Goal: Task Accomplishment & Management: Manage account settings

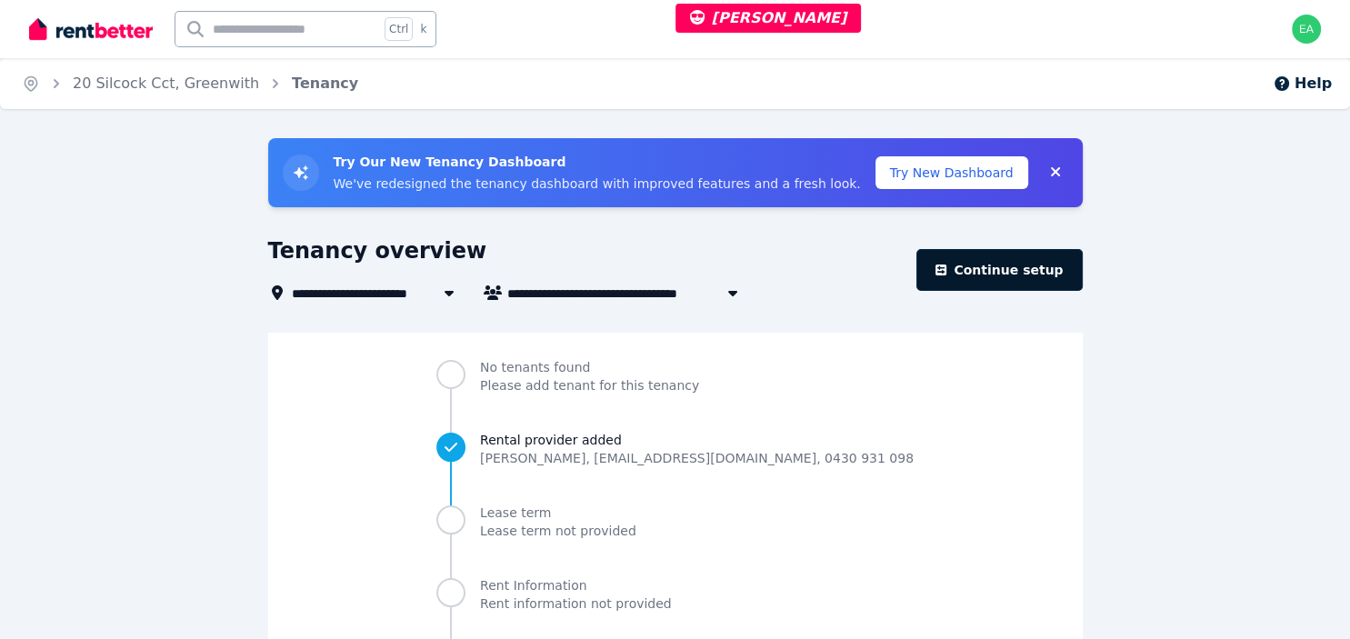
click at [987, 285] on link "Continue setup" at bounding box center [998, 270] width 165 height 42
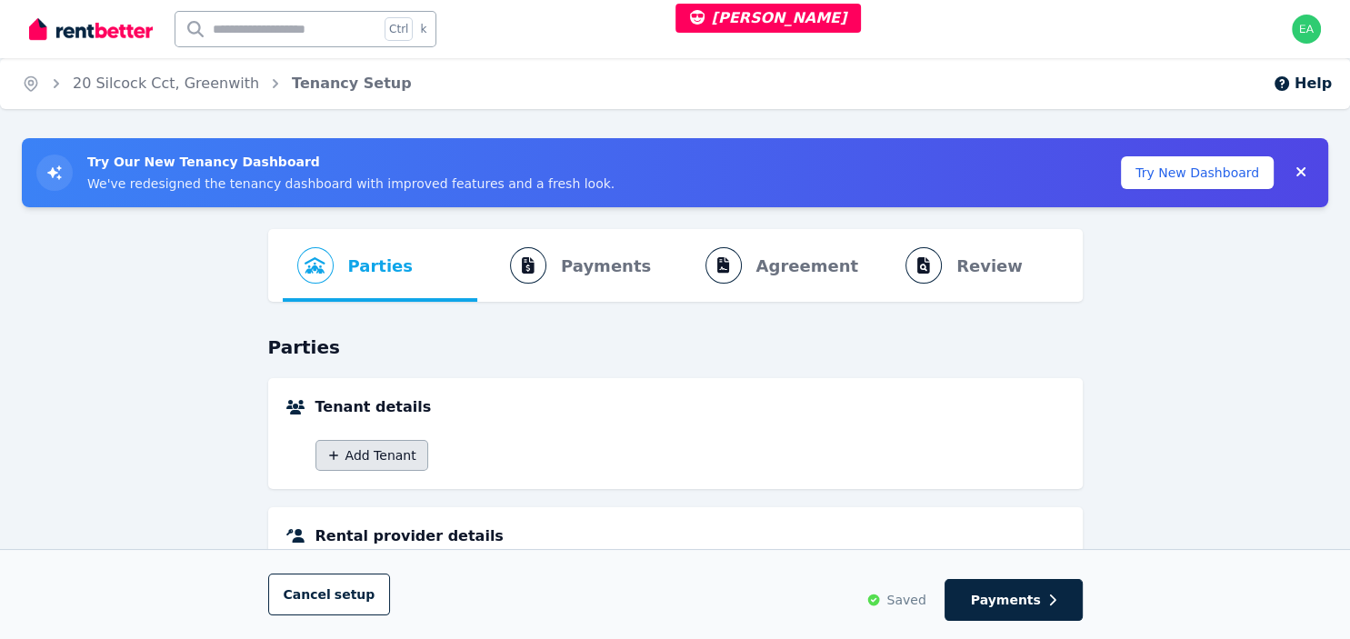
click at [374, 465] on button "Add Tenant" at bounding box center [371, 455] width 113 height 31
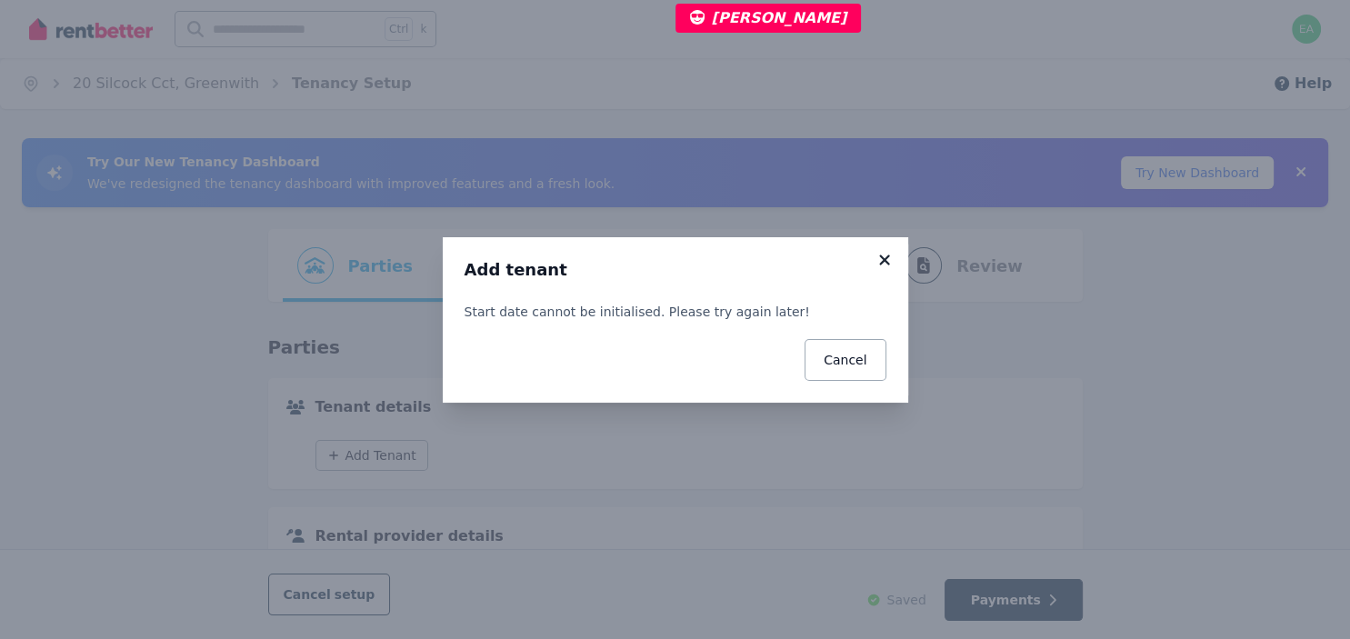
click at [887, 266] on icon at bounding box center [885, 260] width 18 height 16
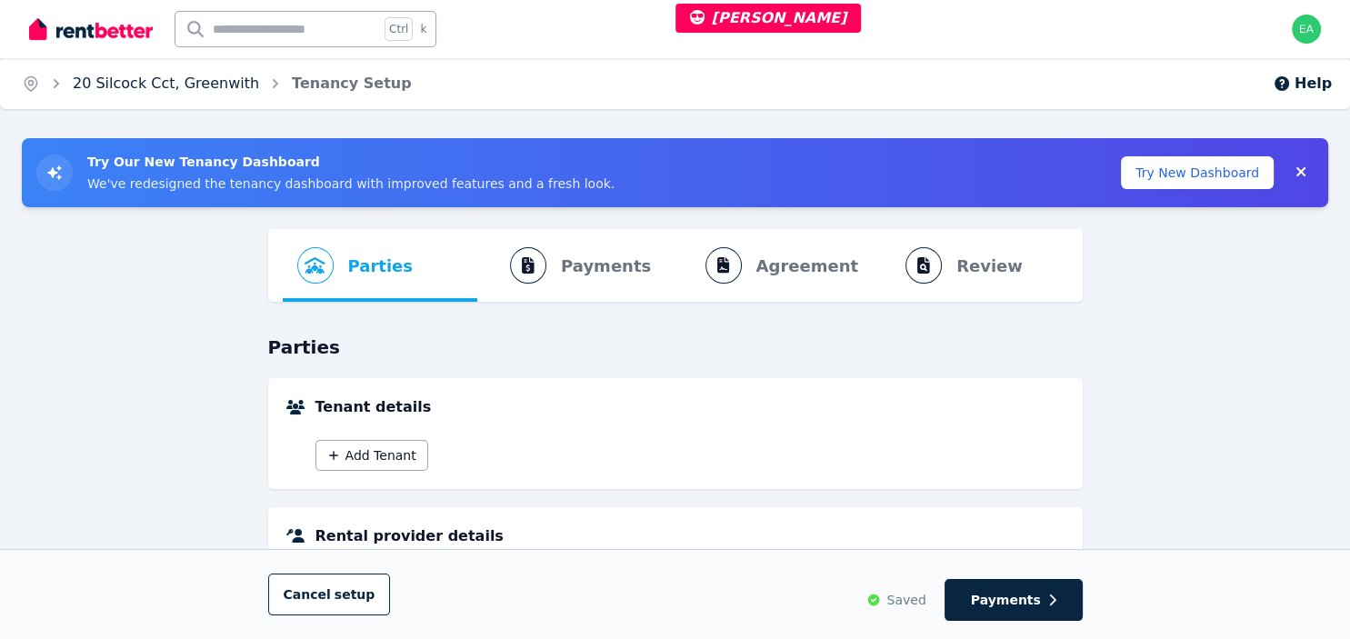
click at [112, 82] on link "20 Silcock Cct, Greenwith" at bounding box center [166, 83] width 186 height 17
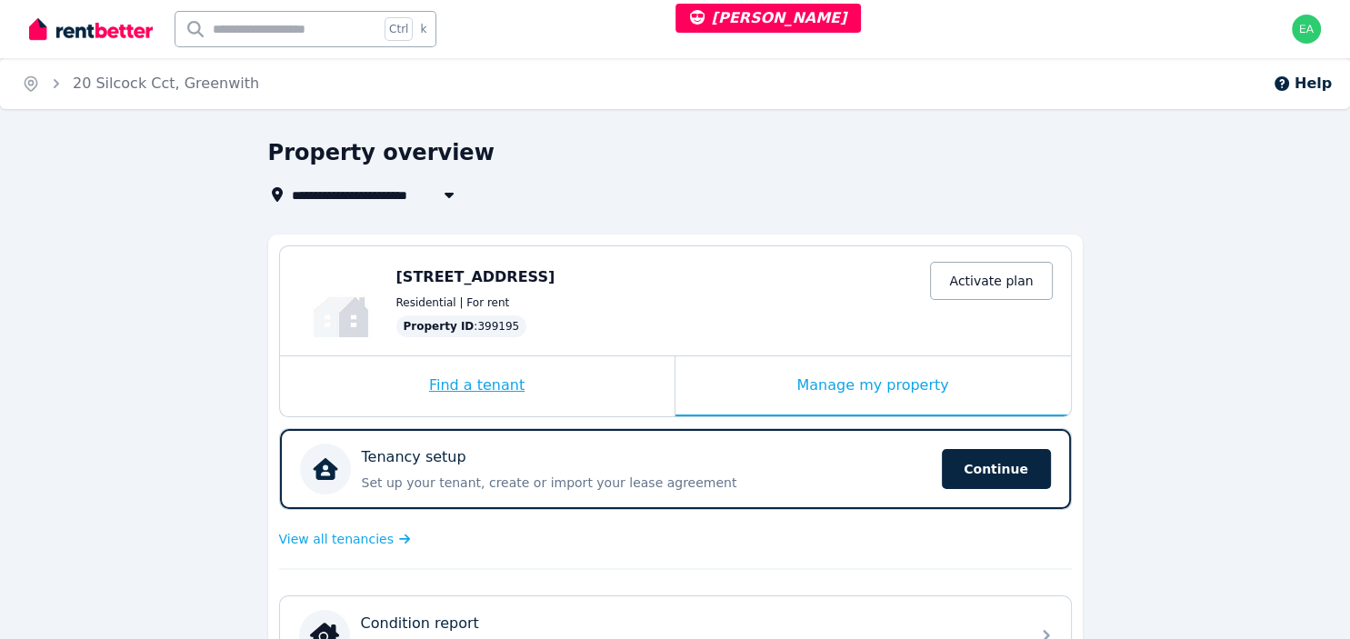
click at [564, 391] on div "Find a tenant" at bounding box center [477, 386] width 395 height 60
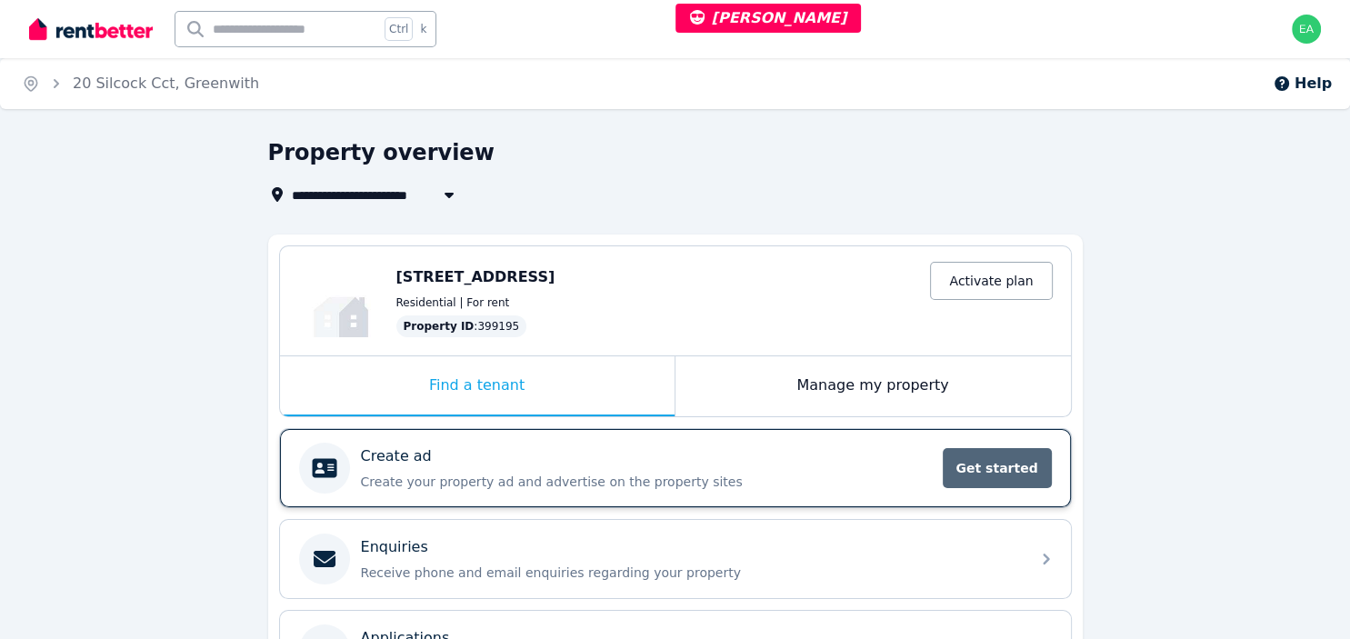
click at [947, 478] on span "Get started" at bounding box center [997, 468] width 109 height 40
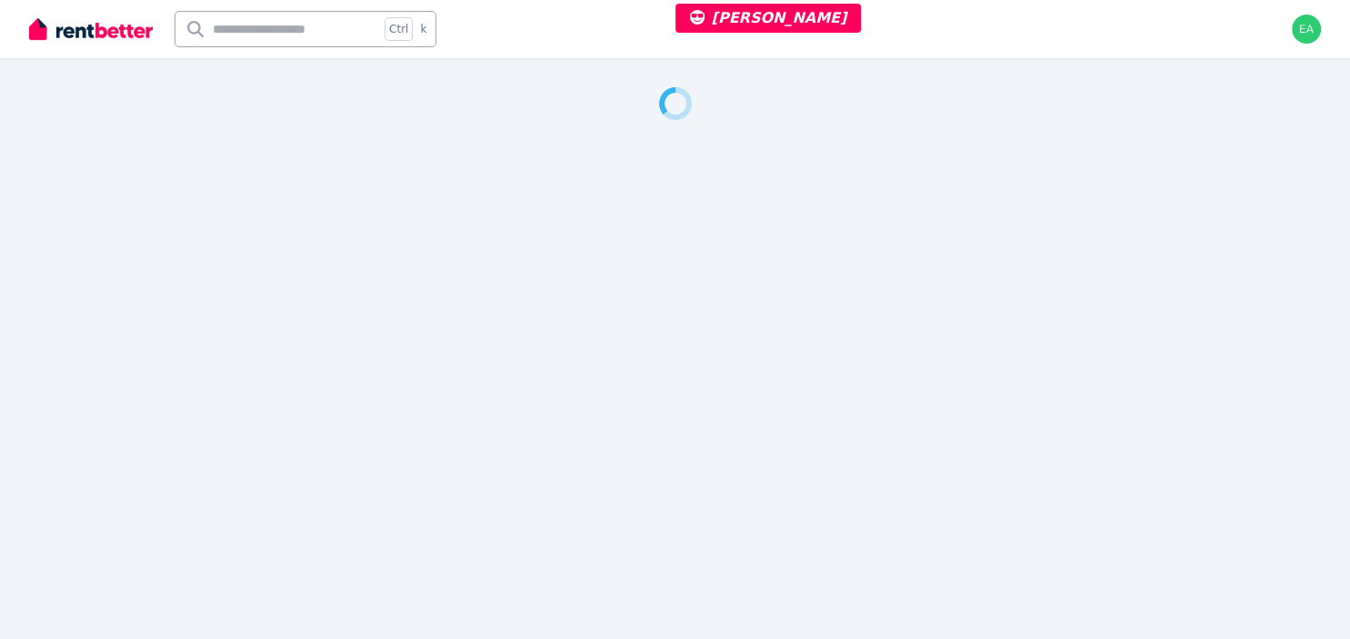
select select "**"
select select "**********"
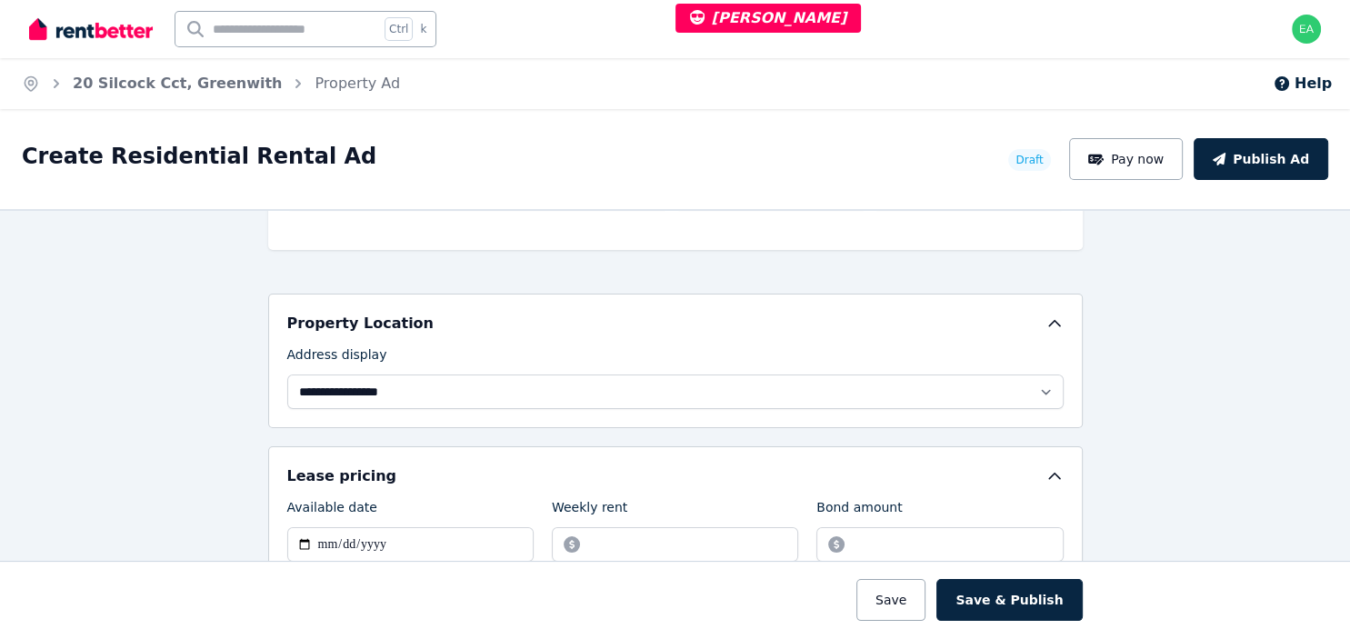
scroll to position [117, 0]
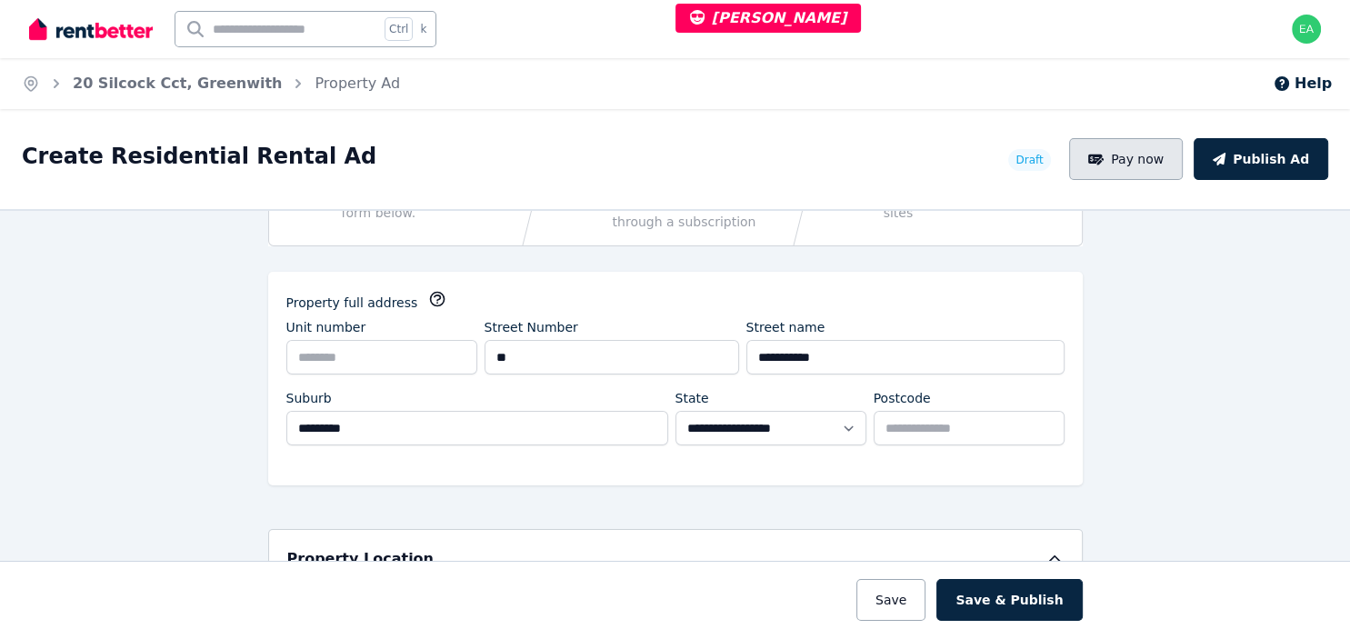
click at [1184, 173] on button "Pay now" at bounding box center [1126, 159] width 115 height 42
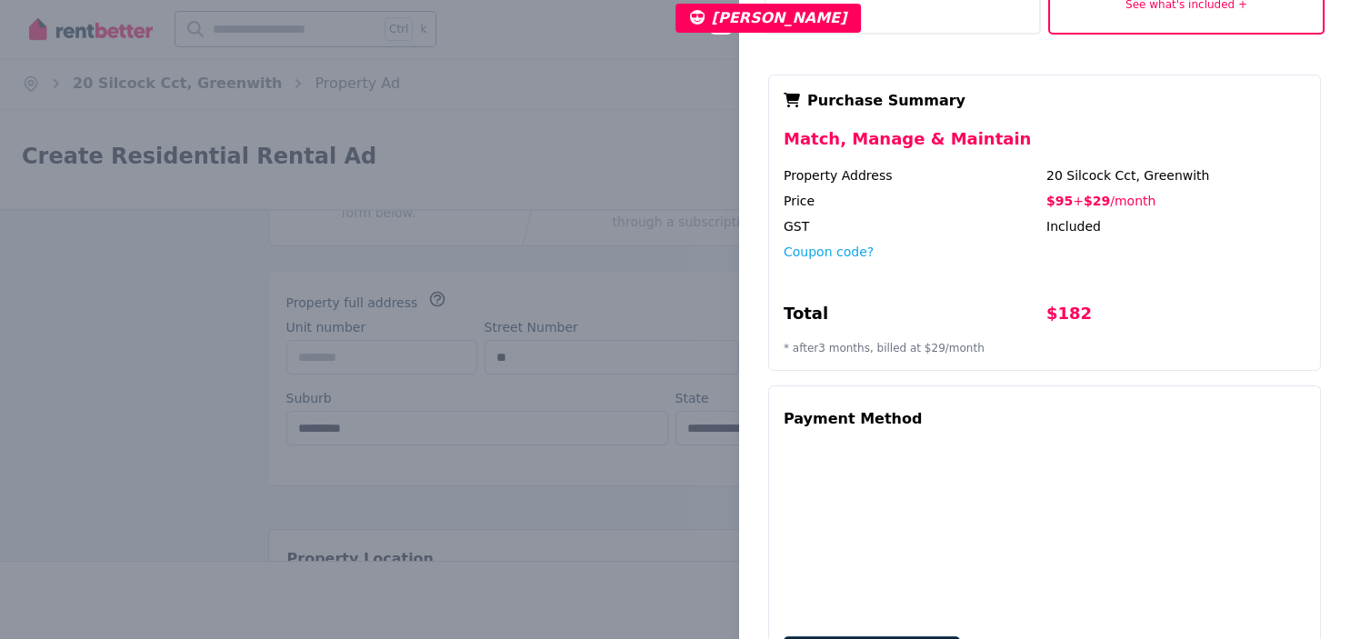
scroll to position [404, 0]
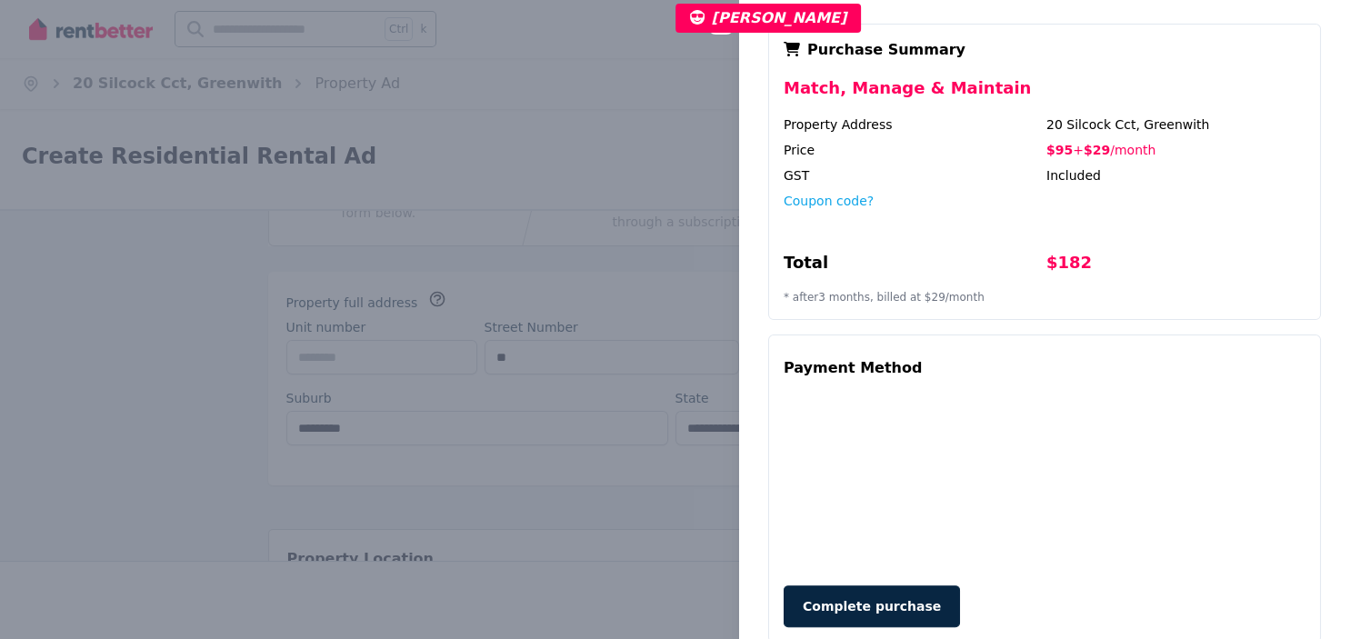
click at [587, 157] on div "Close panel Pay now to publish your ad Match (Find a Tenant) Advertise your pro…" at bounding box center [675, 319] width 1350 height 639
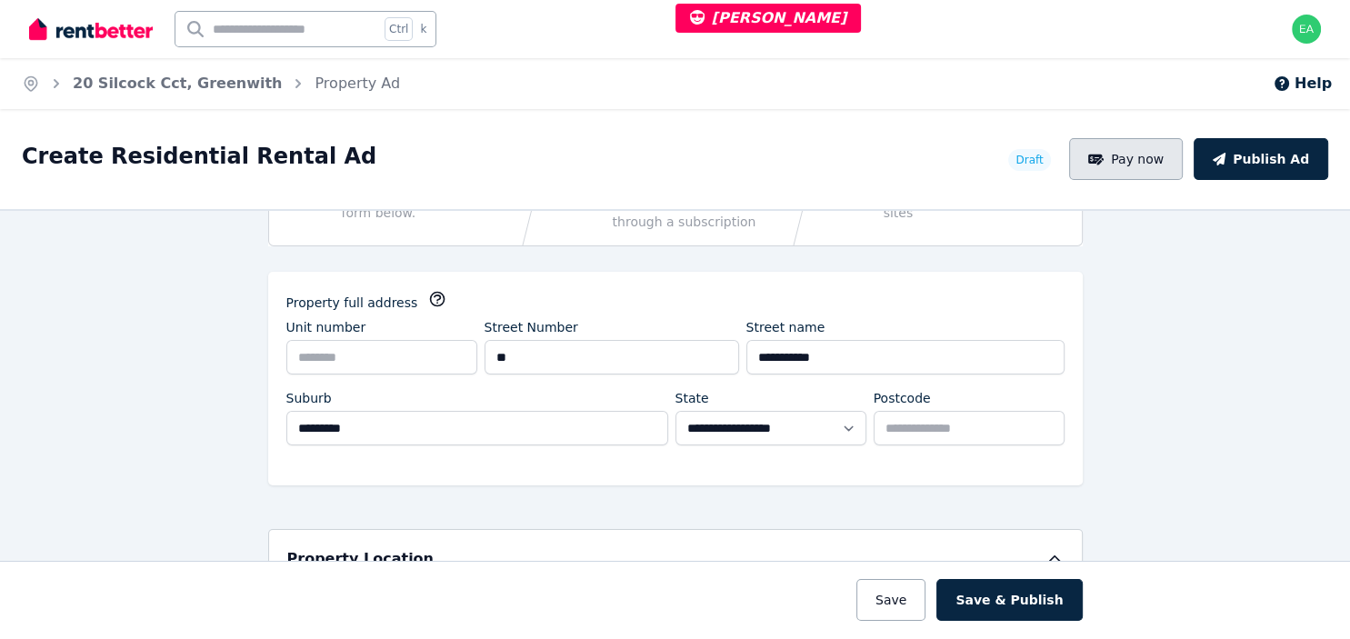
click at [1161, 176] on button "Pay now" at bounding box center [1126, 159] width 115 height 42
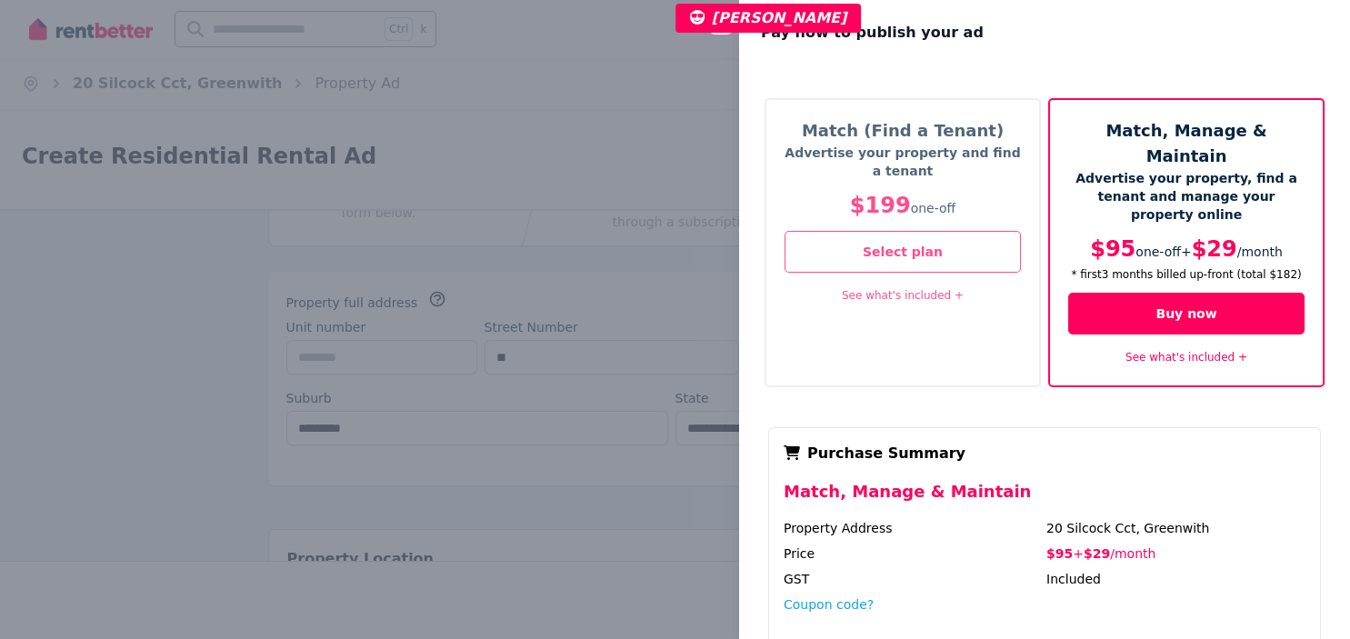
click at [449, 138] on div "Close panel Pay now to publish your ad Match (Find a Tenant) Advertise your pro…" at bounding box center [675, 319] width 1350 height 639
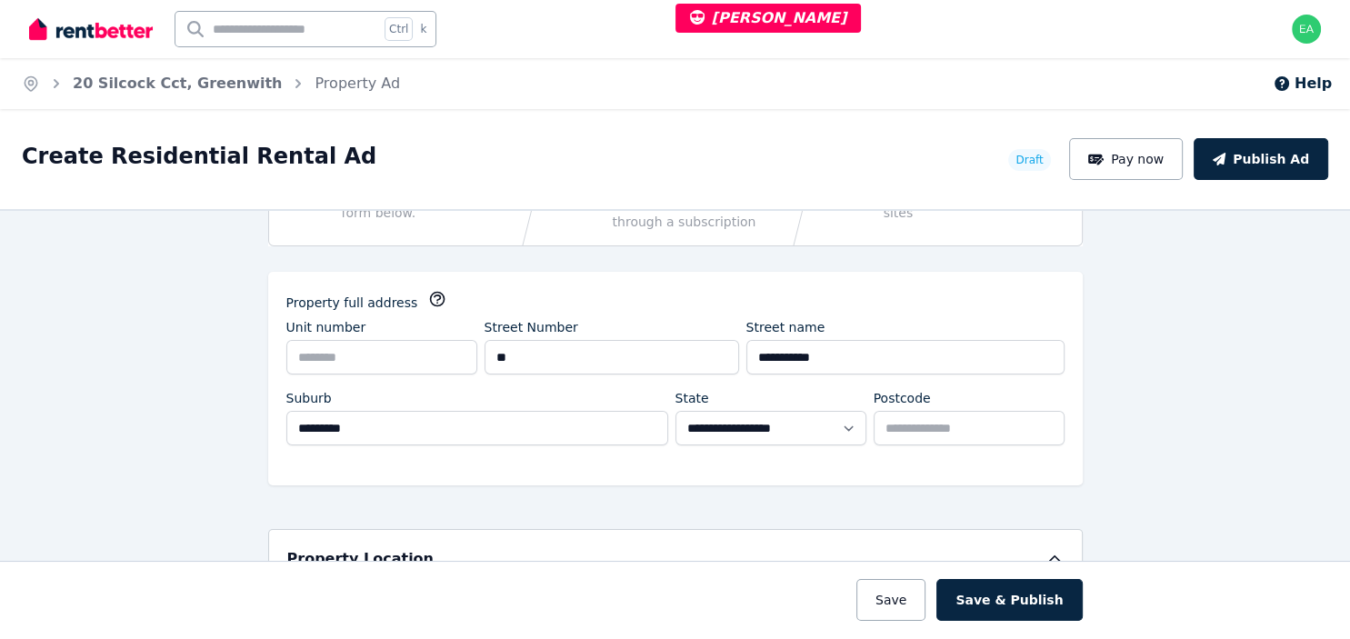
scroll to position [0, 0]
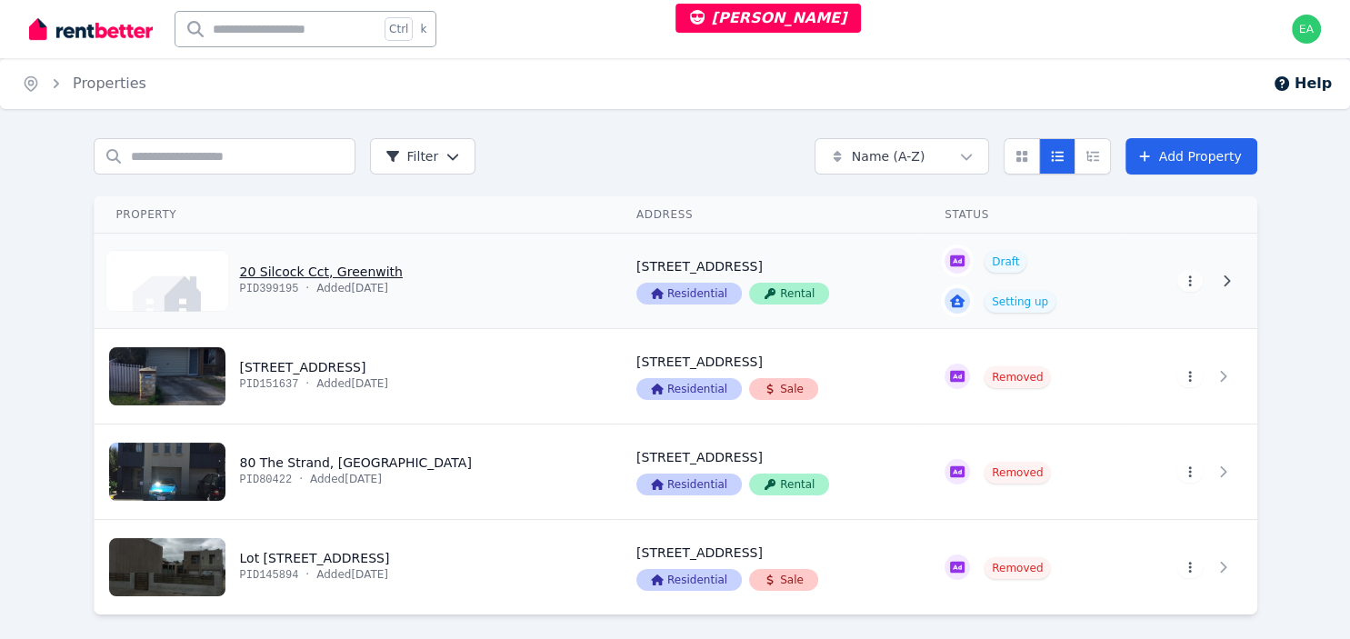
click at [353, 276] on link "View property details" at bounding box center [355, 281] width 520 height 95
click at [1195, 284] on html "Joe Egyud Open main menu Ctrl k Open user menu Home Properties Help Search prop…" at bounding box center [675, 319] width 1350 height 639
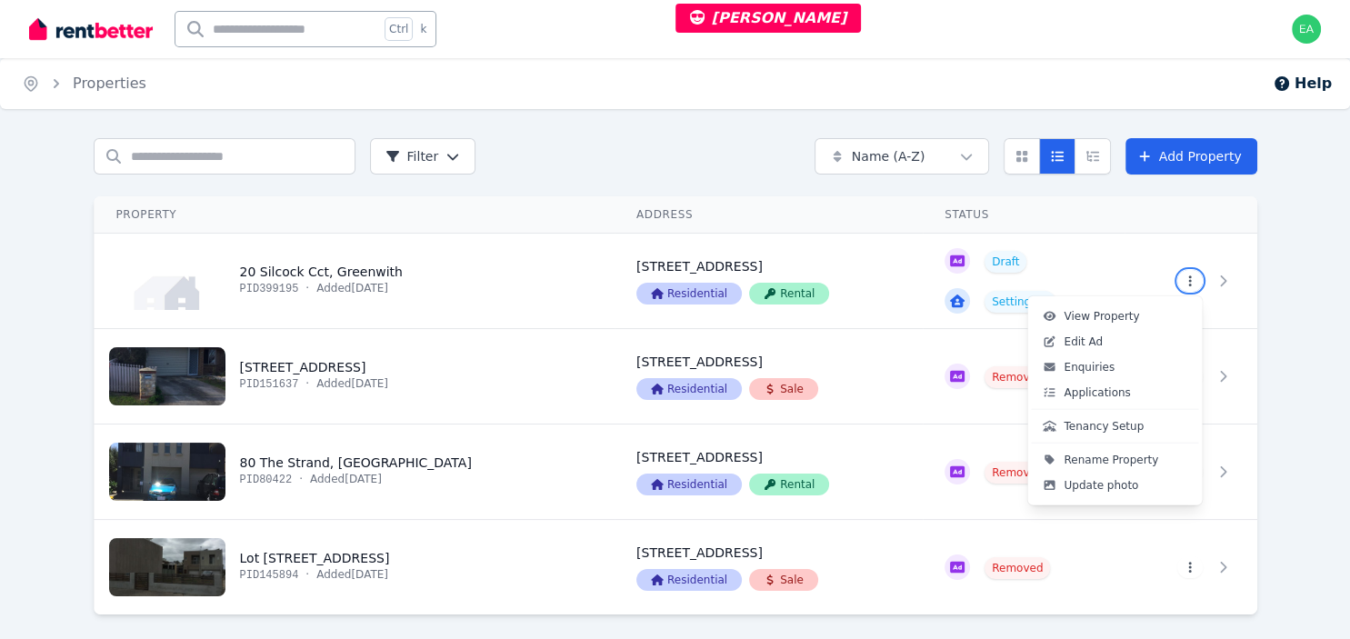
click at [421, 286] on html "Joe Egyud Open main menu Ctrl k Open user menu Home Properties Help Search prop…" at bounding box center [675, 319] width 1350 height 639
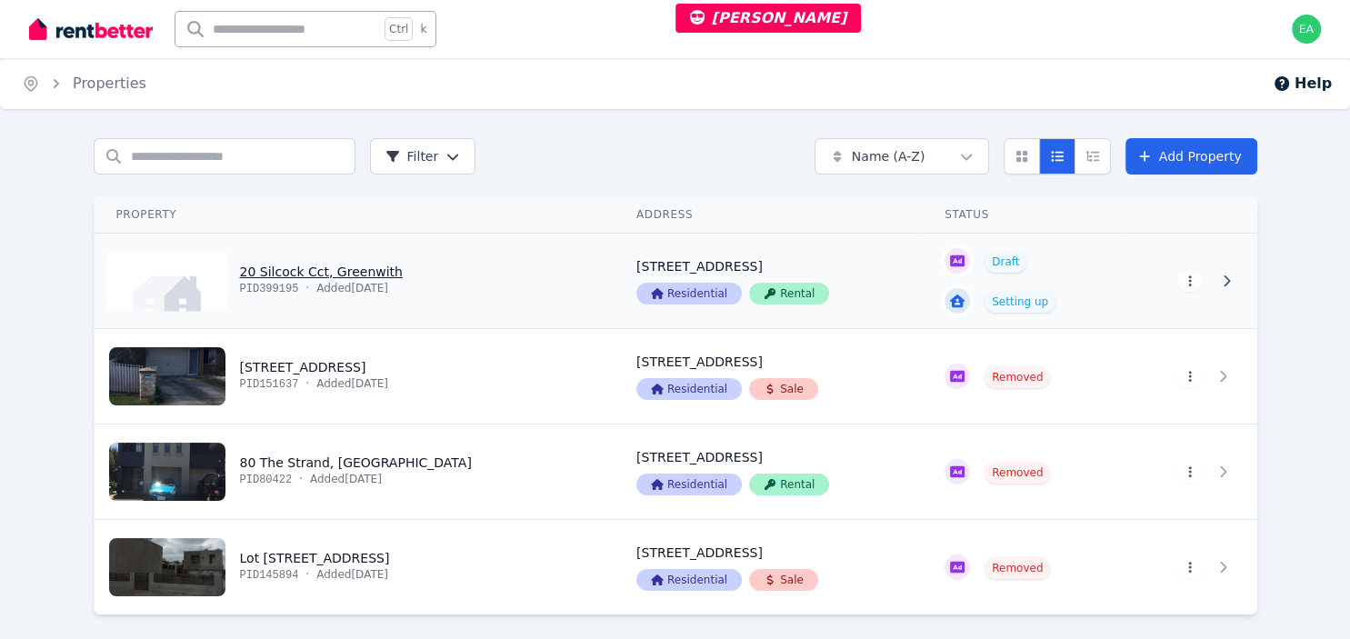
click at [426, 267] on link "View property details" at bounding box center [355, 281] width 520 height 95
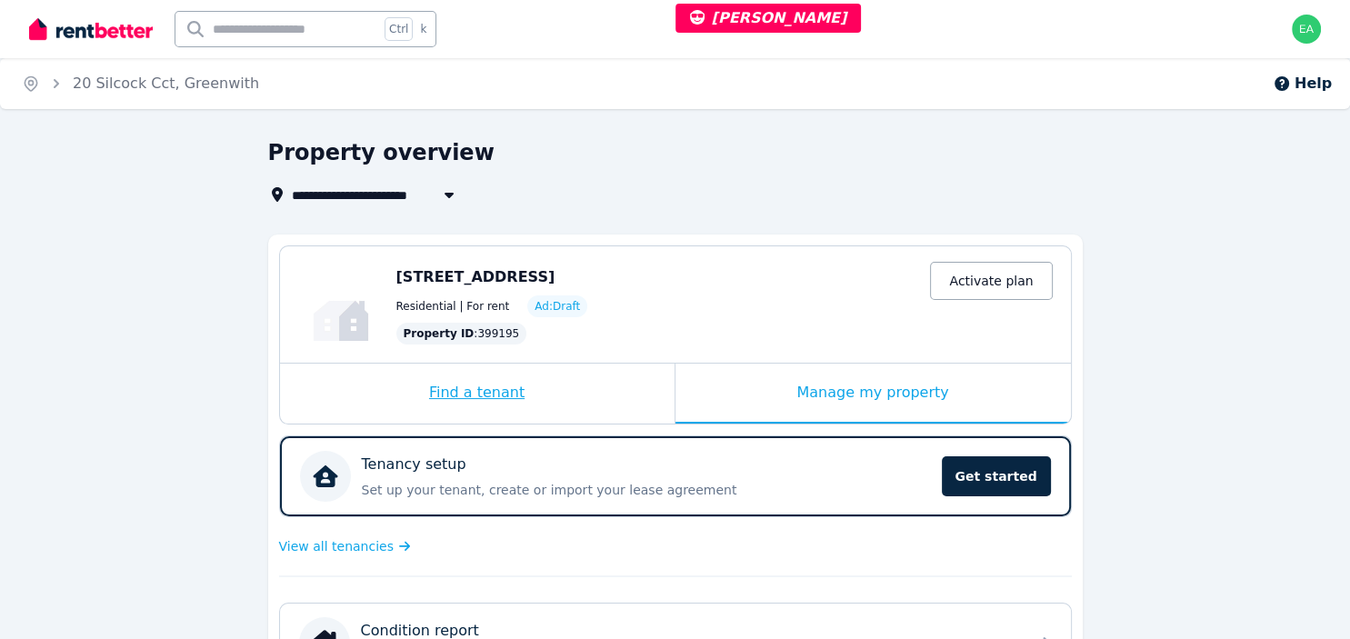
click at [598, 396] on div "Find a tenant" at bounding box center [477, 394] width 395 height 60
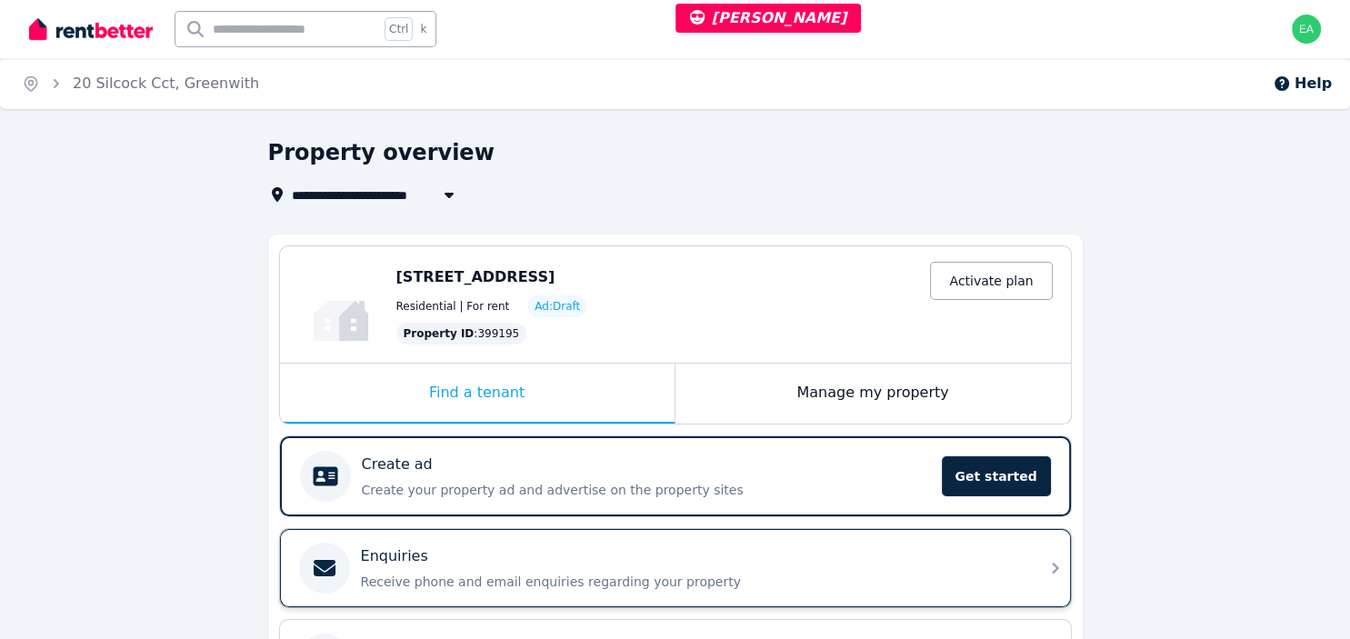
scroll to position [192, 0]
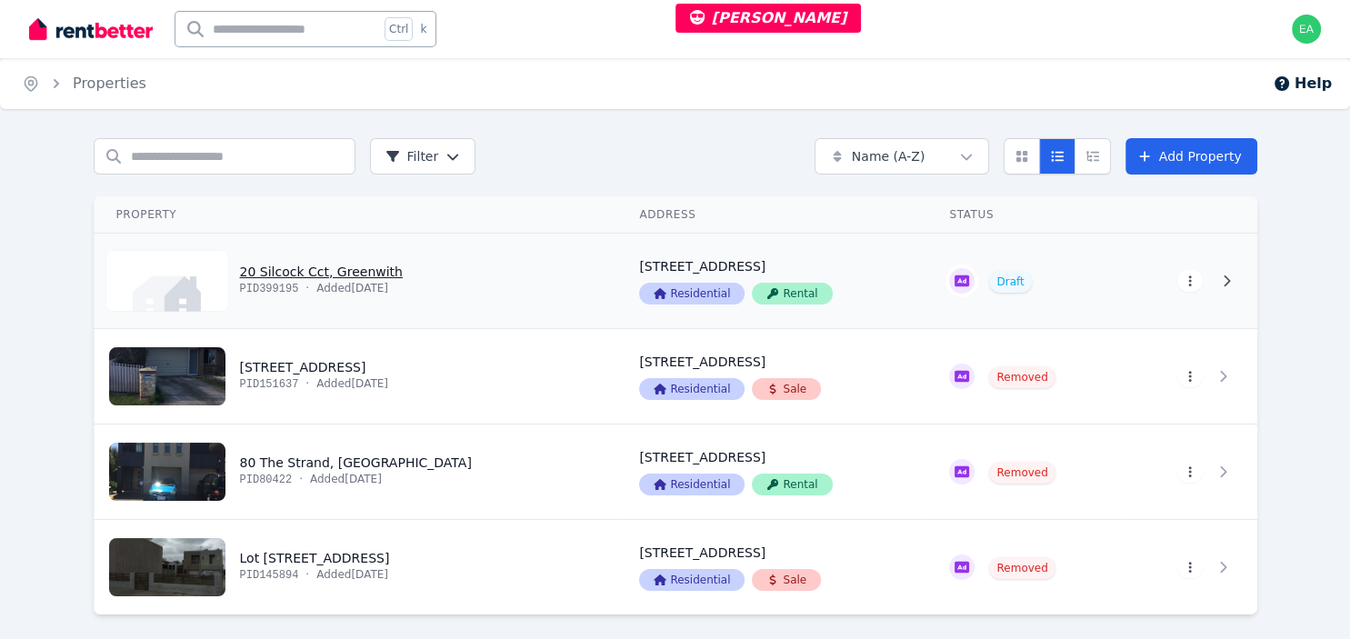
click at [1187, 287] on html "Joe Egyud Open main menu Ctrl k Open user menu Home Properties Help Search prop…" at bounding box center [675, 319] width 1350 height 639
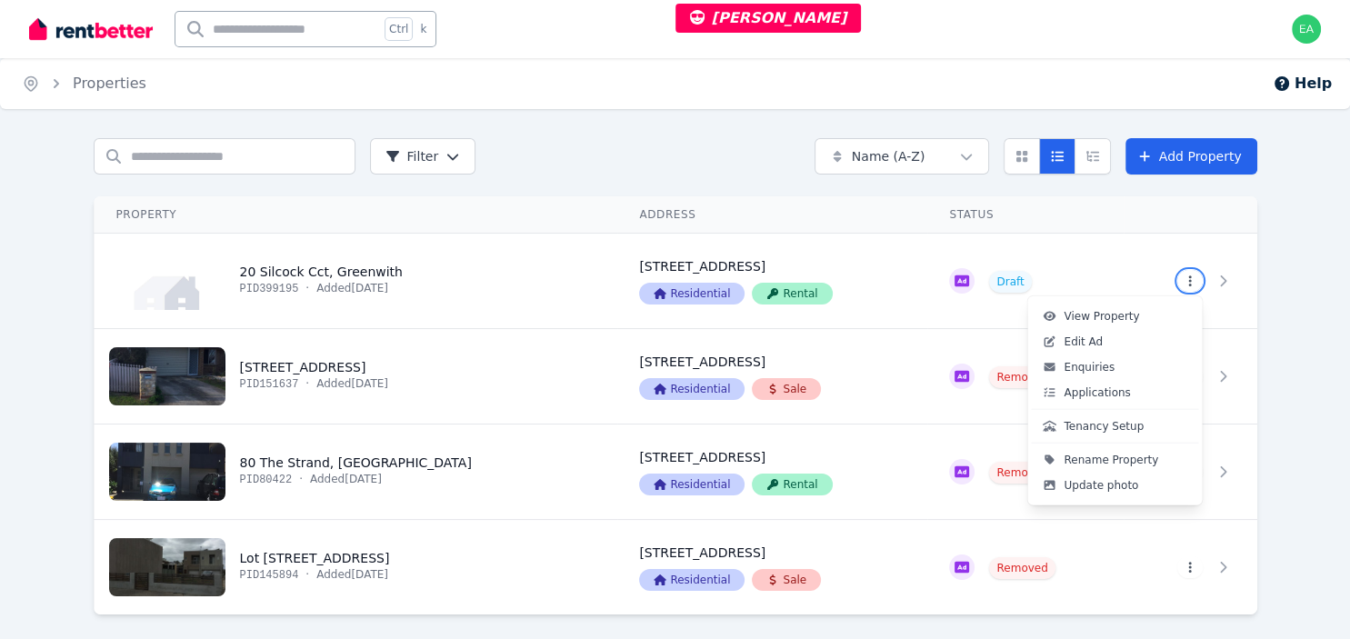
click at [1289, 281] on html "[PERSON_NAME] Open main menu Ctrl k Open user menu Home Properties Help Search …" at bounding box center [675, 319] width 1350 height 639
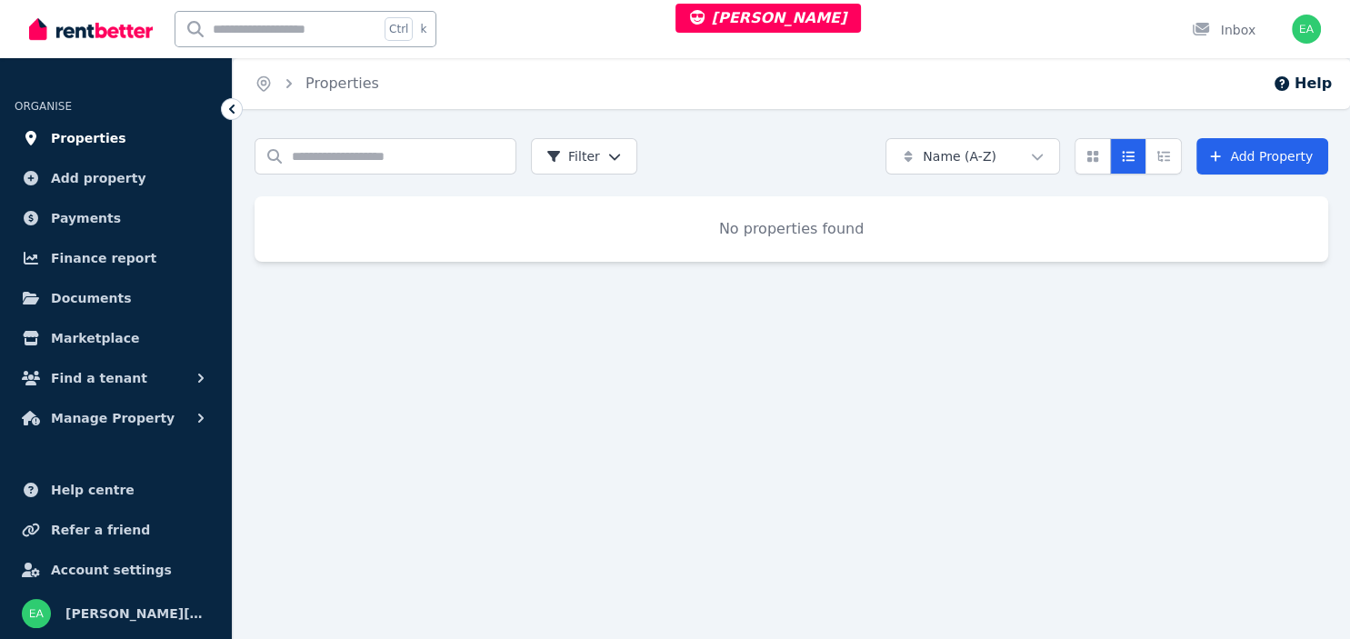
click at [97, 144] on span "Properties" at bounding box center [88, 138] width 75 height 22
click at [96, 141] on span "Properties" at bounding box center [88, 138] width 75 height 22
click at [95, 189] on link "Add property" at bounding box center [116, 178] width 203 height 36
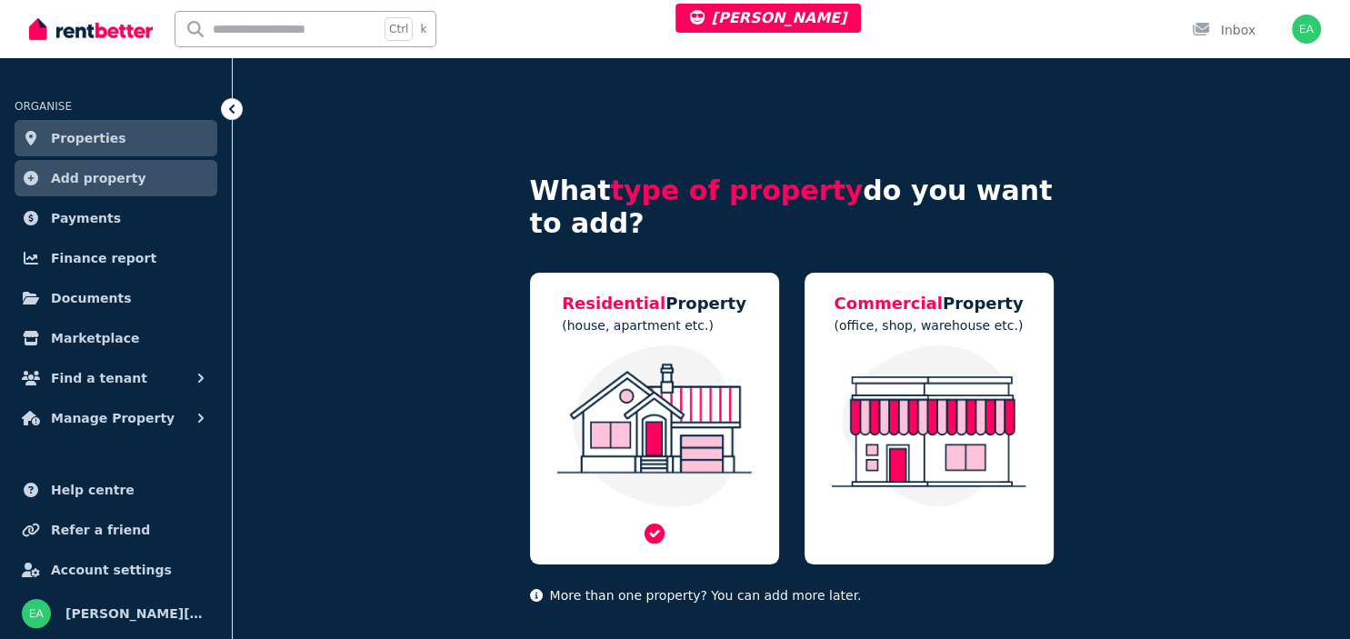
click at [603, 514] on div at bounding box center [654, 446] width 213 height 201
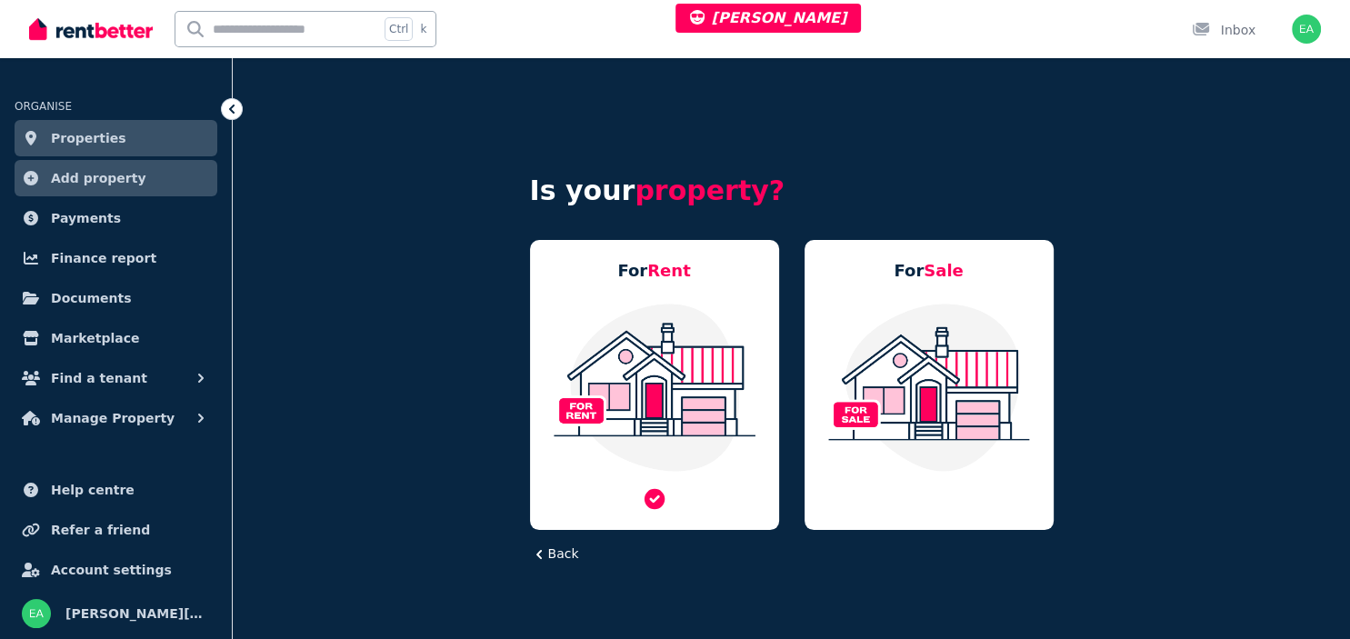
click at [607, 485] on div at bounding box center [654, 407] width 213 height 210
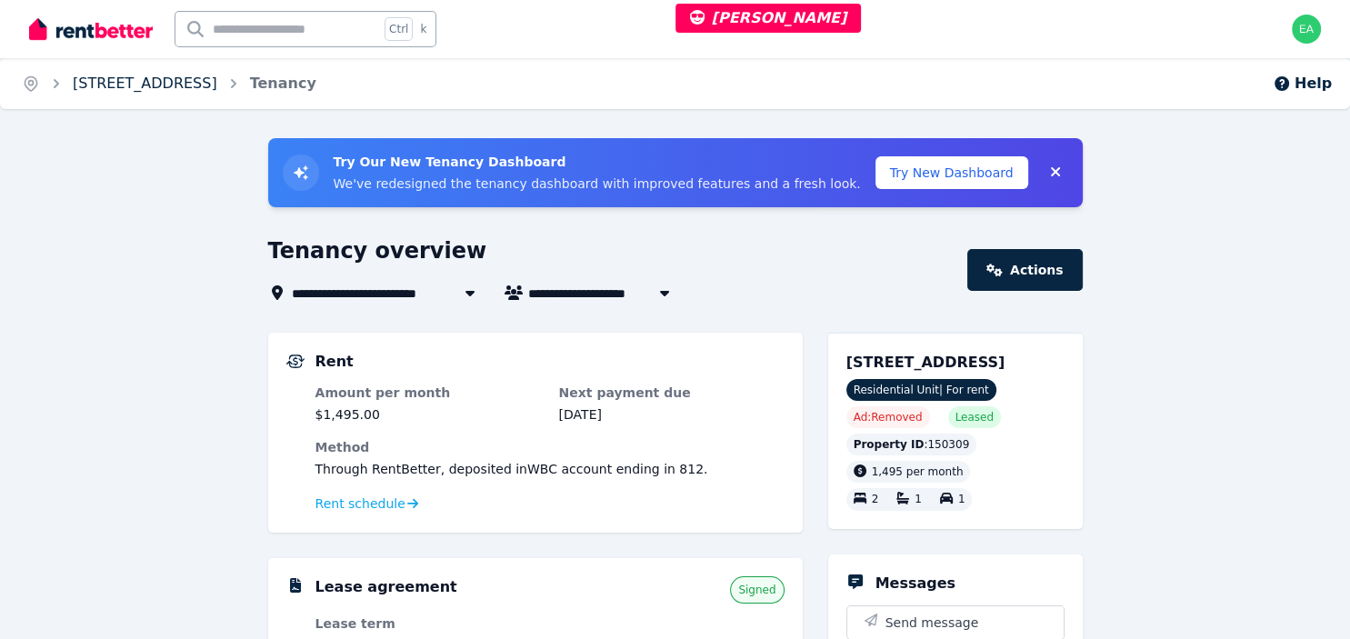
click at [195, 82] on link "[STREET_ADDRESS]" at bounding box center [145, 83] width 145 height 17
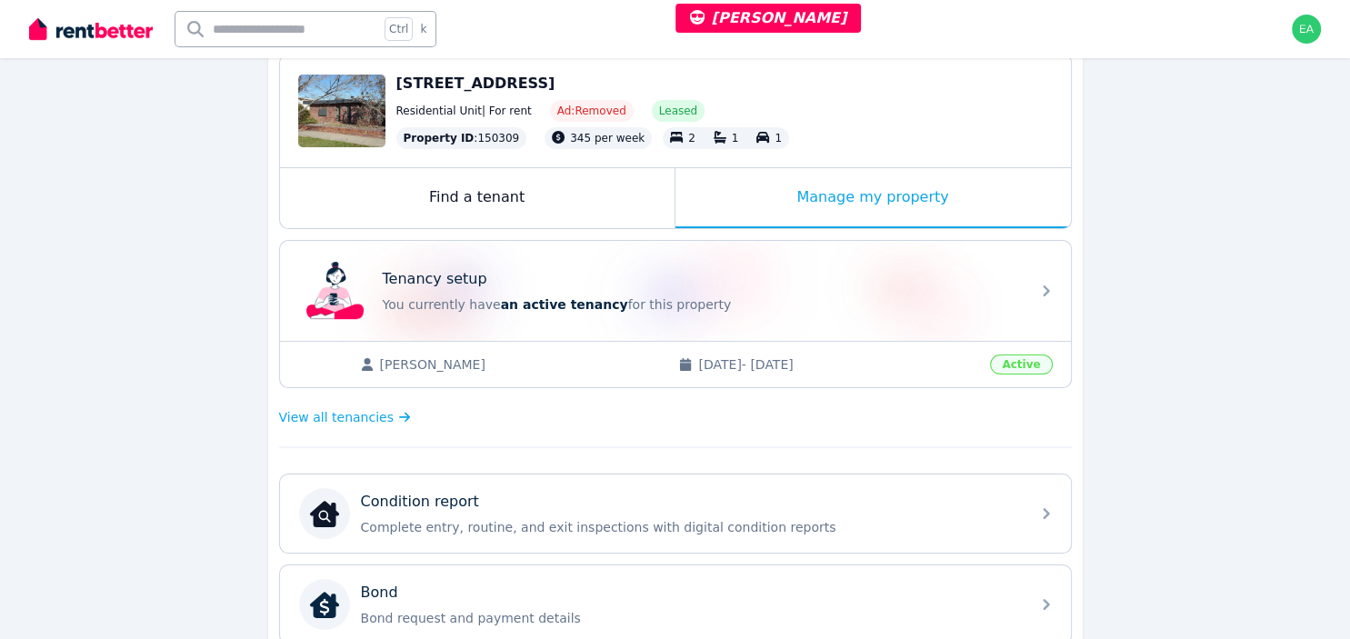
scroll to position [384, 0]
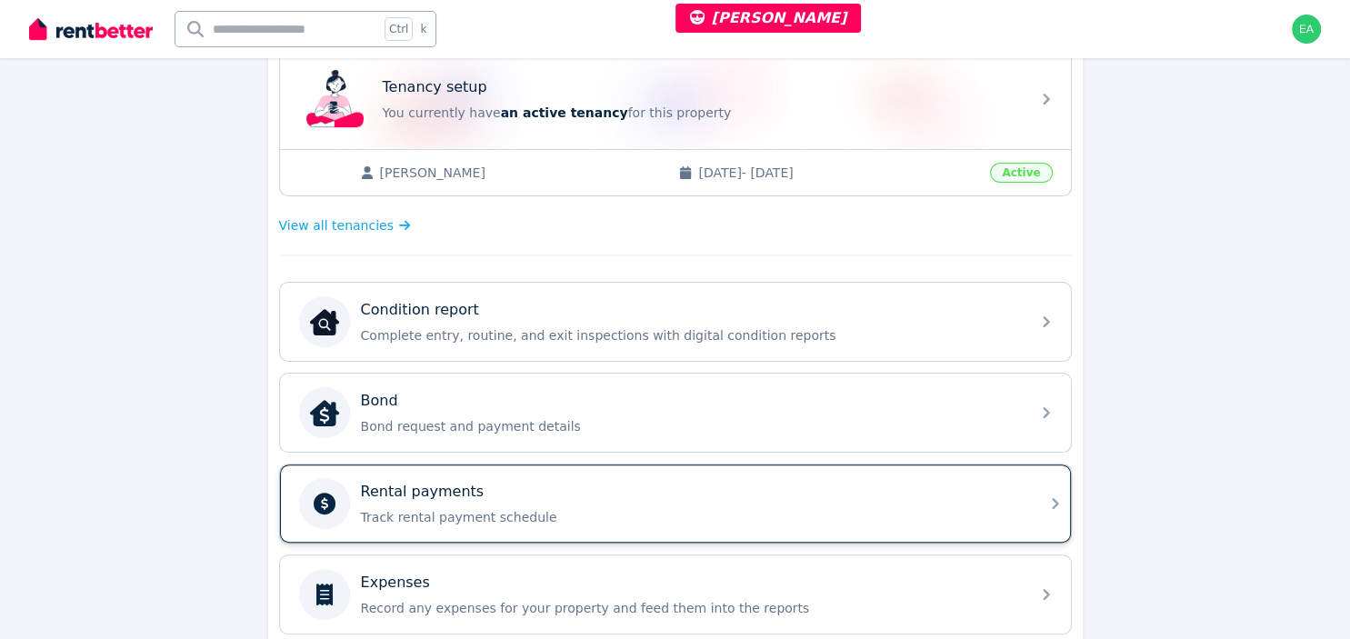
click at [853, 504] on div "Rental payments Track rental payment schedule" at bounding box center [690, 503] width 658 height 45
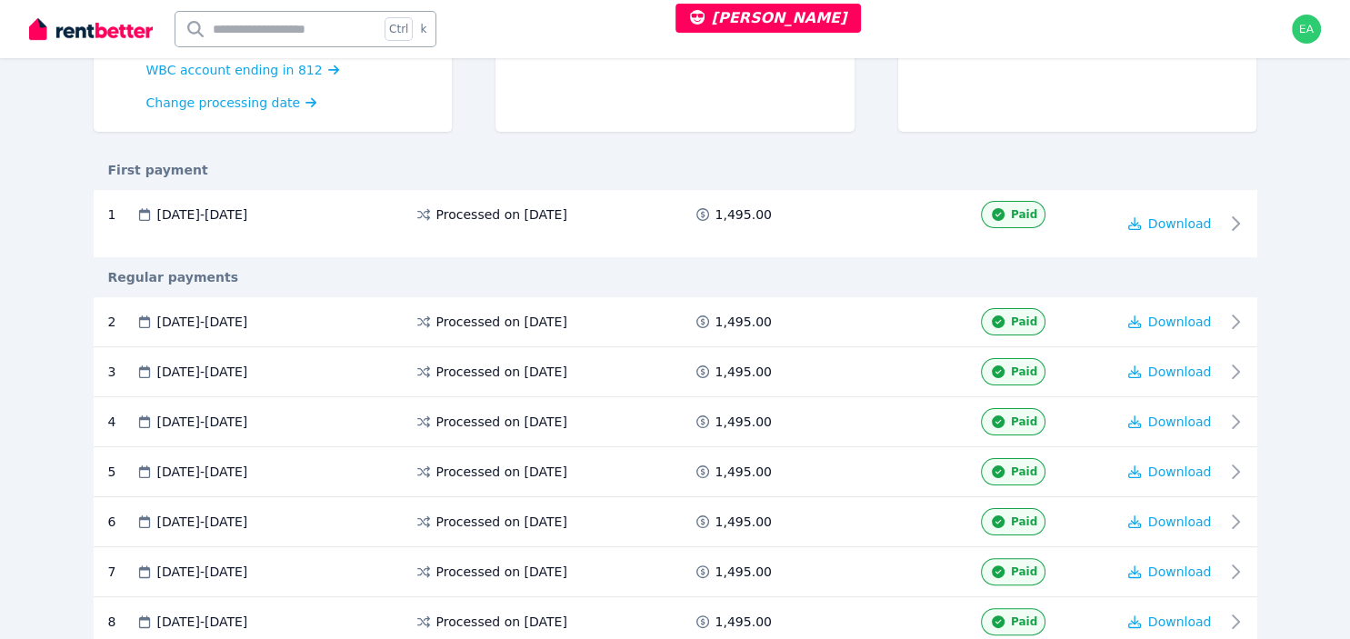
scroll to position [576, 0]
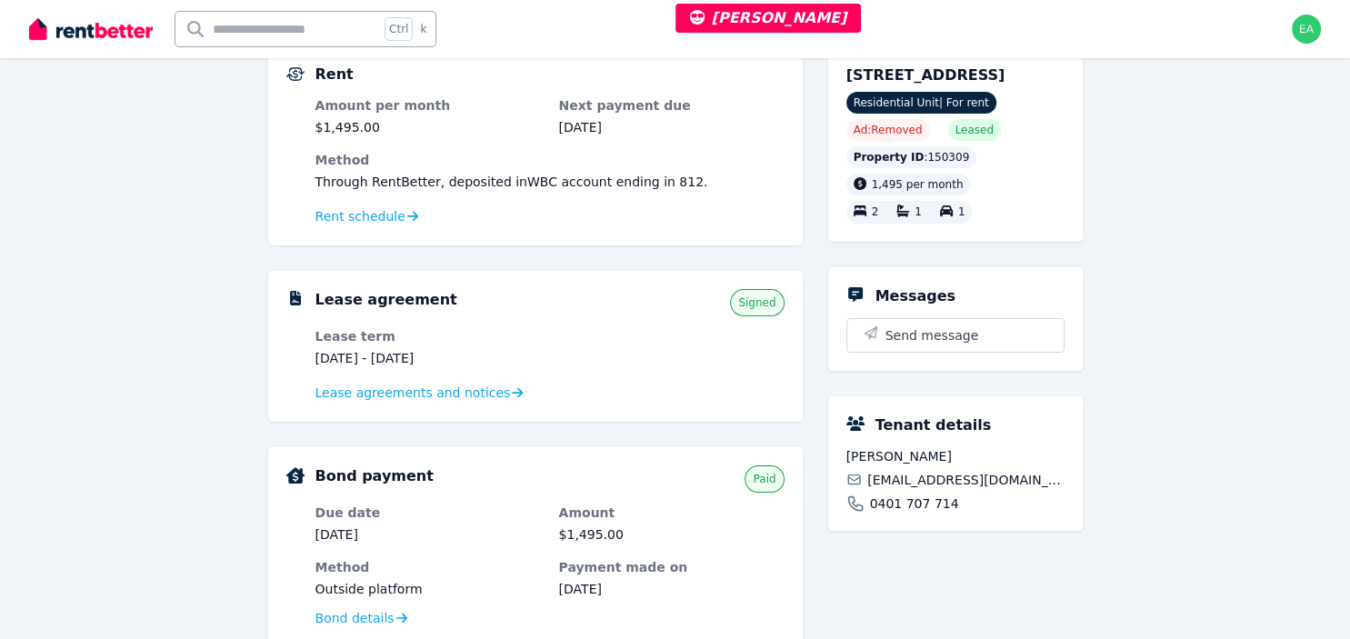
scroll to position [192, 0]
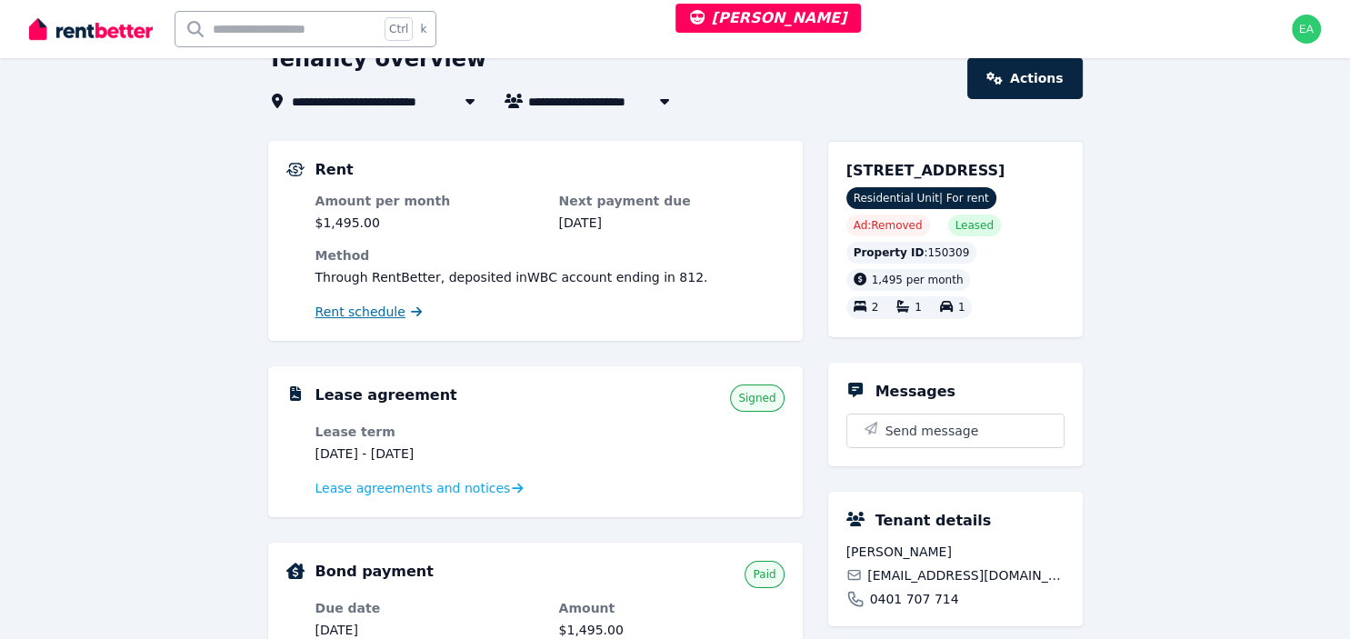
click at [376, 313] on span "Rent schedule" at bounding box center [360, 312] width 90 height 18
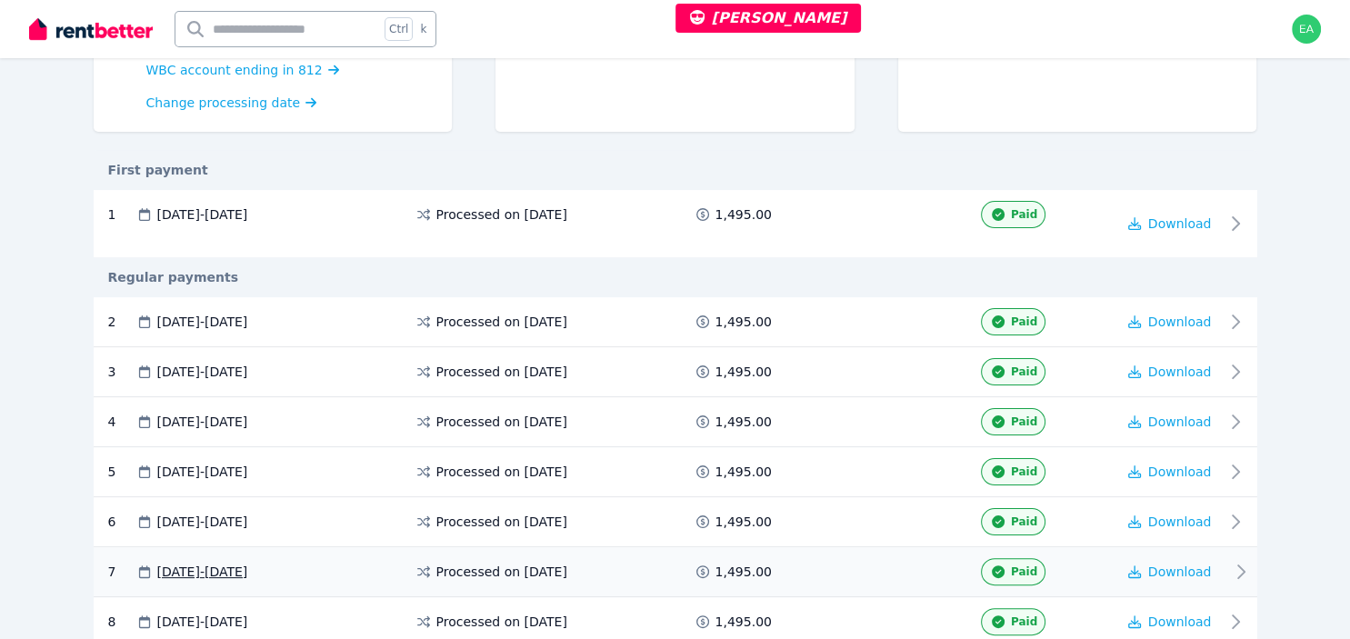
scroll to position [576, 0]
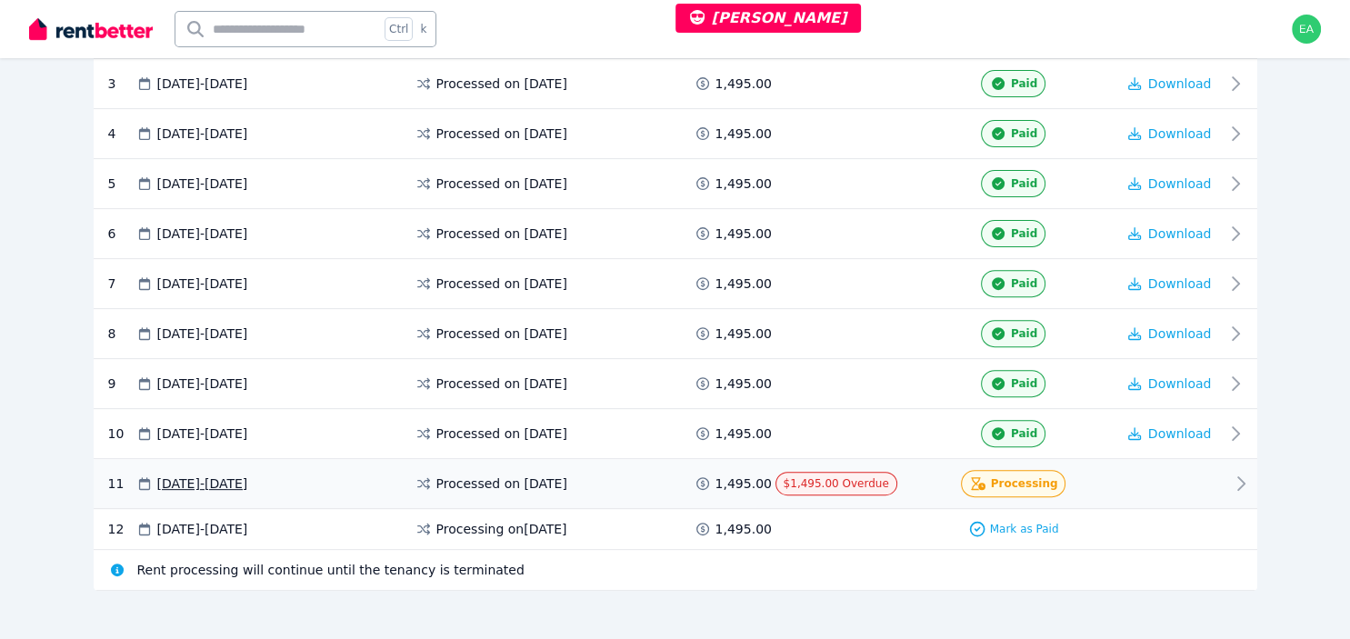
click at [1237, 478] on icon at bounding box center [1241, 484] width 22 height 22
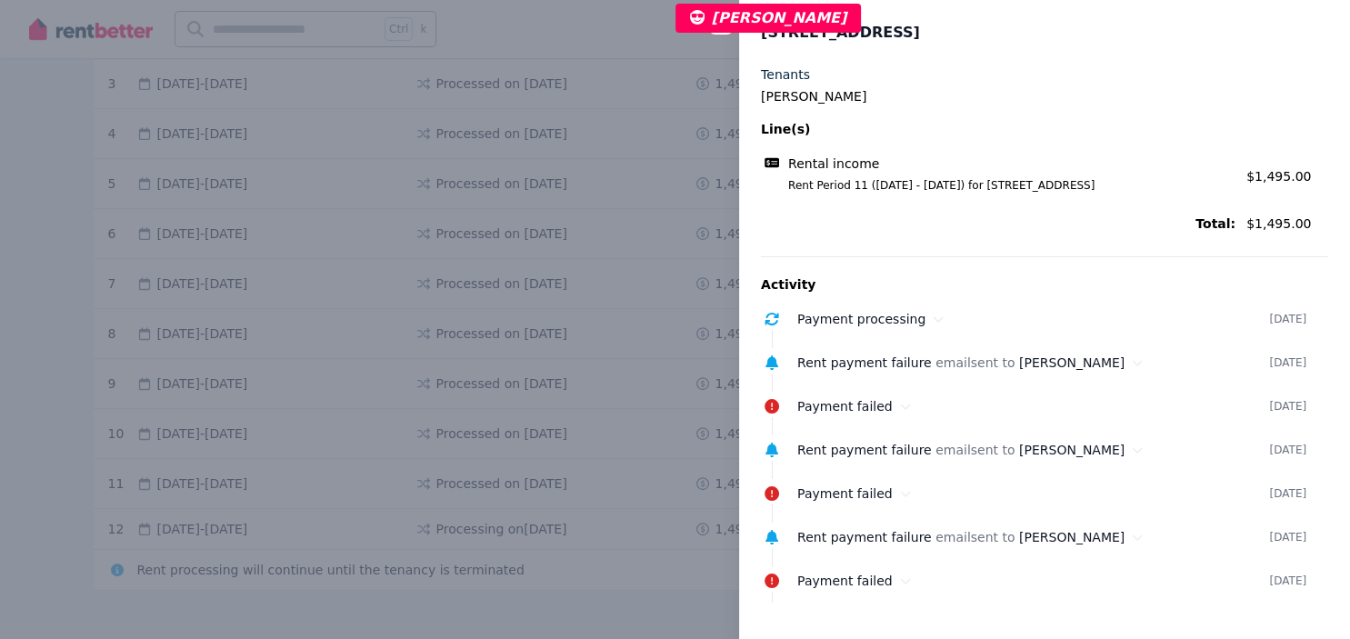
click at [42, 277] on div "Close panel 1/16 Marungi St, Shepparton Tenants [PERSON_NAME] Line(s) Rental in…" at bounding box center [675, 319] width 1350 height 639
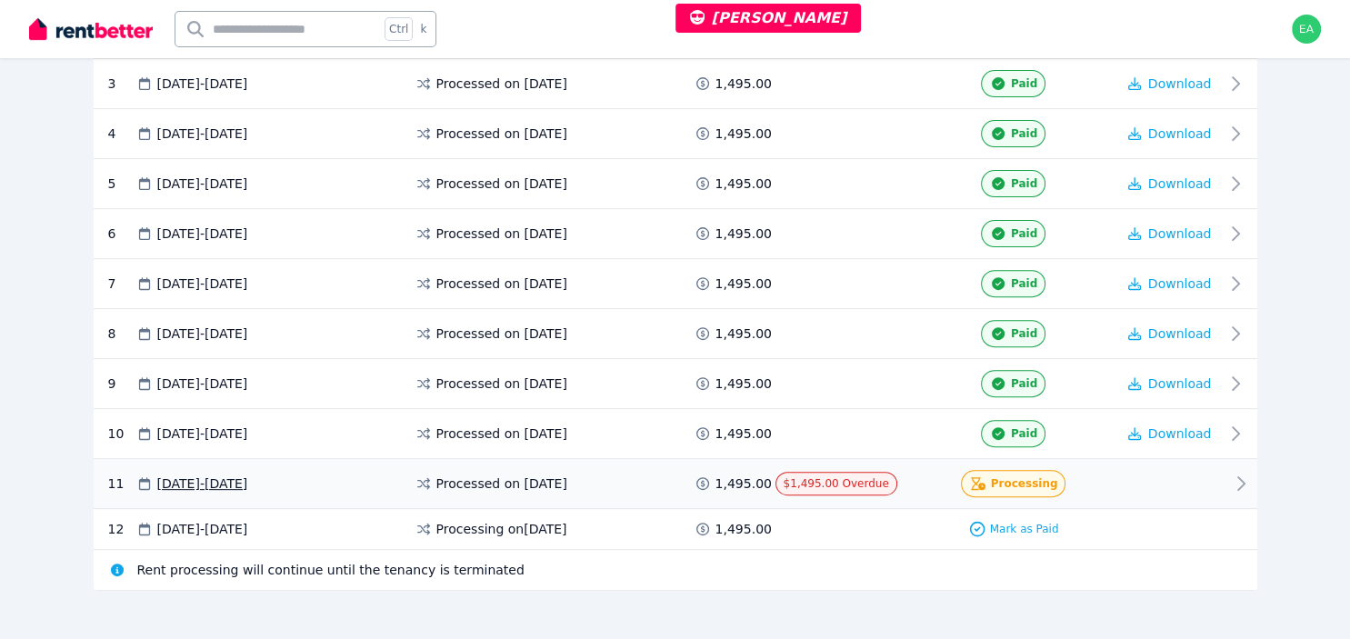
click at [1228, 482] on div "11 [DATE] - [DATE] Processed on [DATE] 1,495.00 $1,495.00 Overdue Processing" at bounding box center [676, 484] width 1164 height 50
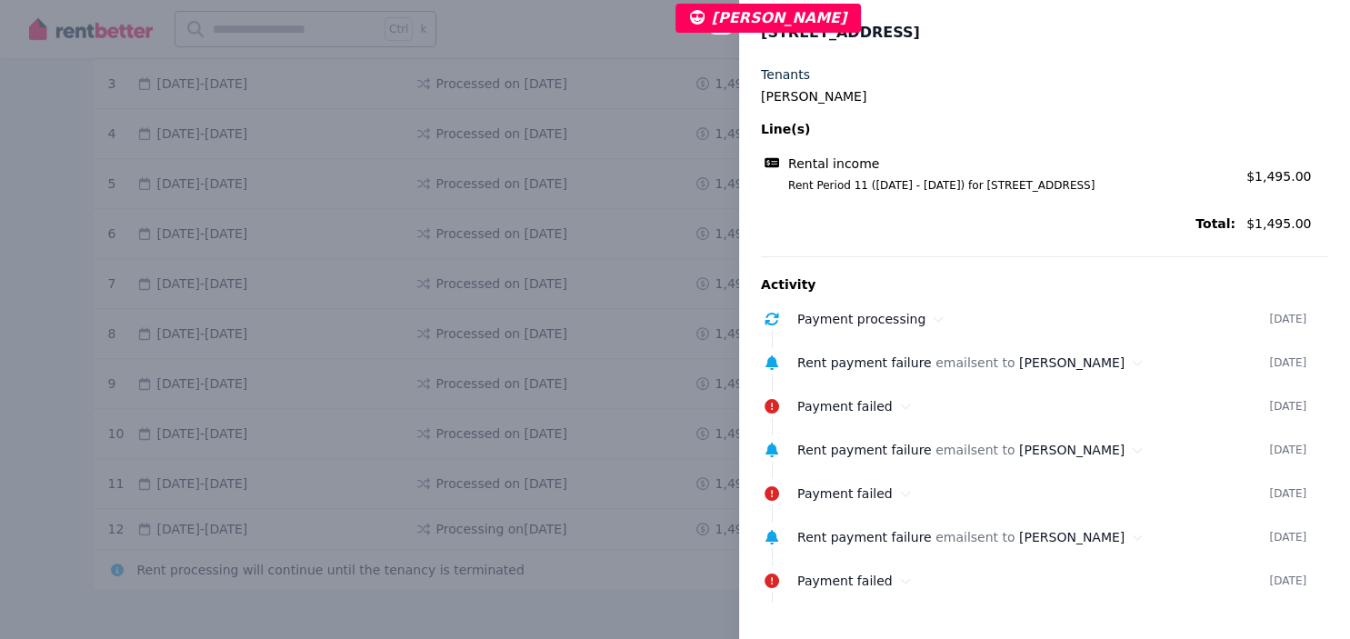
click at [47, 397] on div "Close panel 1/16 Marungi St, Shepparton Tenants [PERSON_NAME] Line(s) Rental in…" at bounding box center [675, 319] width 1350 height 639
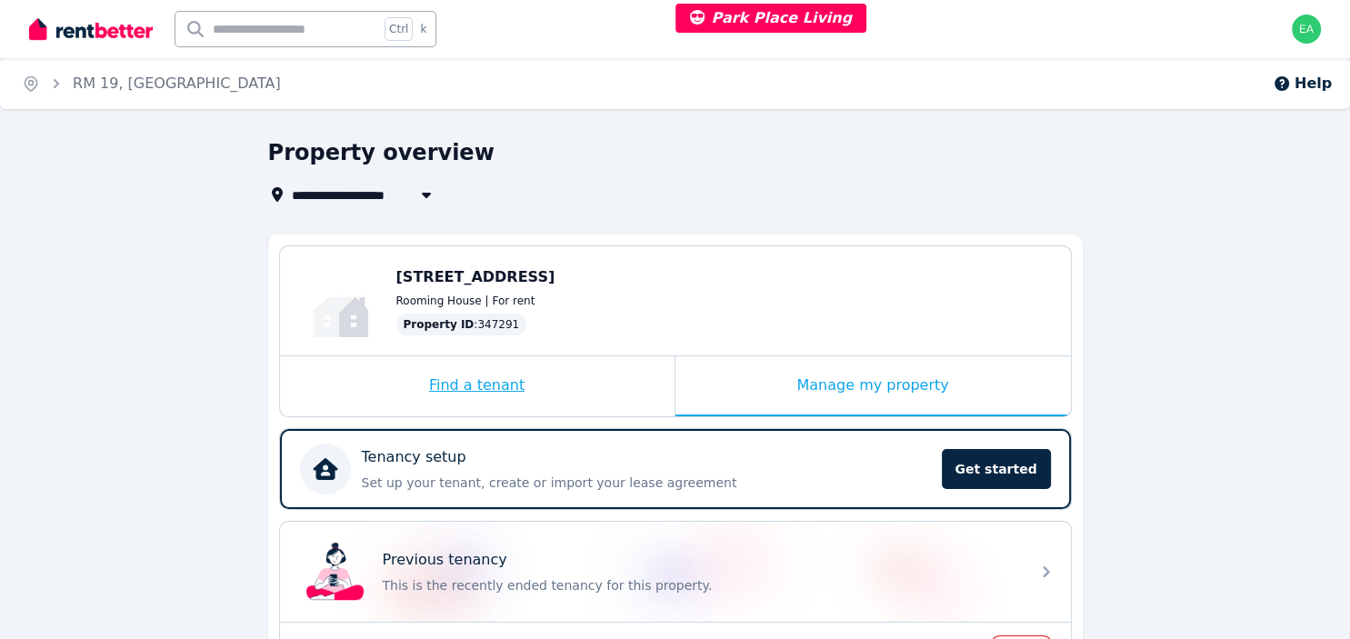
click at [585, 396] on div "Find a tenant" at bounding box center [477, 386] width 395 height 60
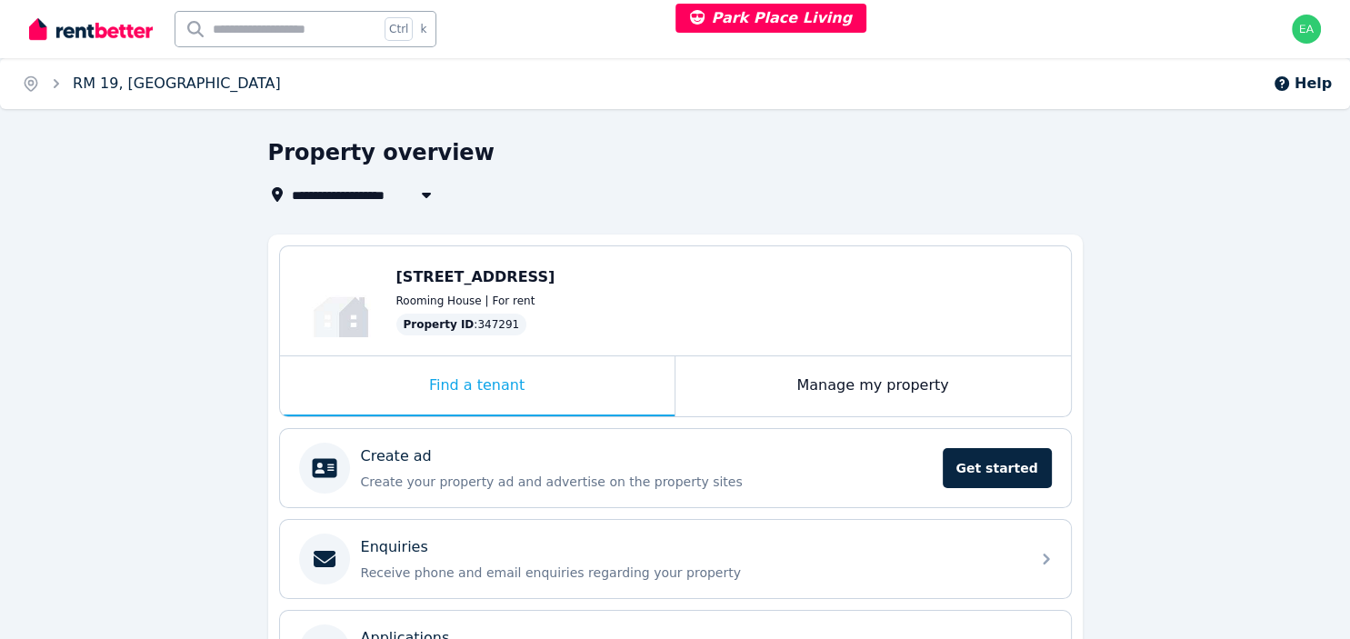
click at [138, 89] on link "RM 19, [GEOGRAPHIC_DATA]" at bounding box center [177, 83] width 208 height 17
